Goal: Browse casually: Explore the website without a specific task or goal

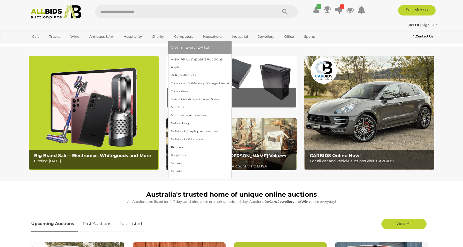
click at [192, 26] on div "JKYT | Sign Out" at bounding box center [231, 25] width 411 height 6
click at [191, 36] on link "Computers" at bounding box center [184, 36] width 26 height 9
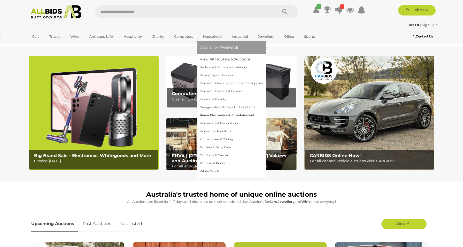
click at [213, 20] on div "✔ Track & Trace 1" at bounding box center [231, 10] width 463 height 21
click at [214, 37] on link "Household" at bounding box center [212, 36] width 25 height 9
click at [240, 36] on link "Industrial" at bounding box center [239, 36] width 23 height 9
click at [313, 36] on link "Sports" at bounding box center [309, 36] width 17 height 9
click at [72, 41] on link "[GEOGRAPHIC_DATA]" at bounding box center [50, 45] width 43 height 9
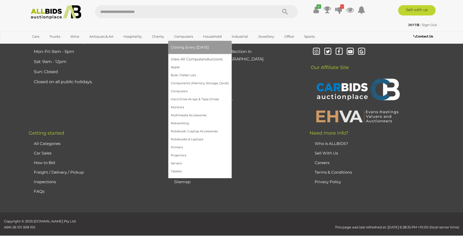
scroll to position [423, 0]
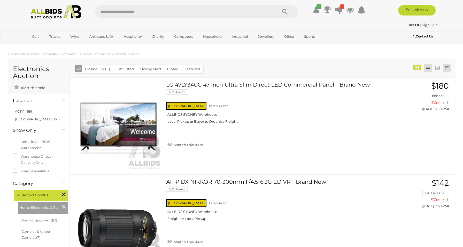
click at [449, 68] on link at bounding box center [447, 68] width 8 height 8
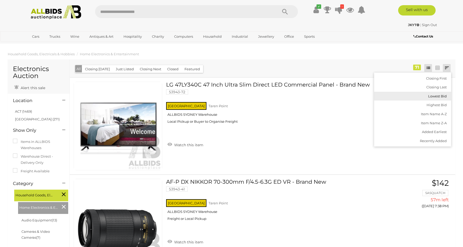
click at [434, 94] on link "Lowest Bid" at bounding box center [412, 96] width 77 height 9
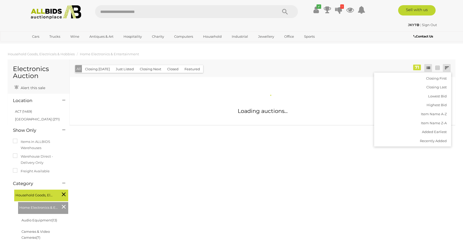
click at [360, 45] on body "< Electronics Auction | ALLBIDS ✔ 1" at bounding box center [231, 212] width 463 height 424
